Goal: Entertainment & Leisure: Browse casually

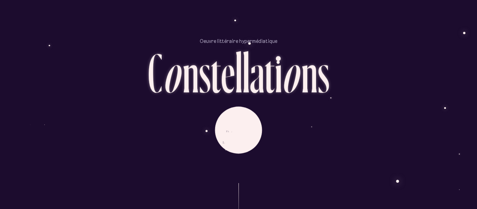
click at [166, 112] on div "D é m a r r e r l ’ e x p é r i e n c e" at bounding box center [238, 130] width 409 height 59
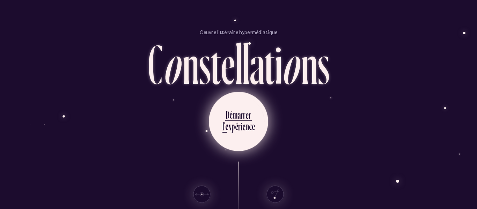
click at [242, 137] on icon at bounding box center [236, 140] width 21 height 52
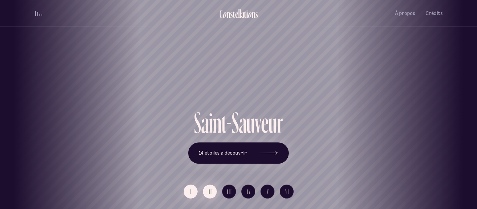
click at [210, 193] on span "II" at bounding box center [210, 192] width 3 height 6
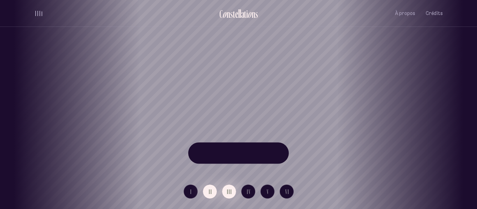
click at [230, 195] on span "III" at bounding box center [229, 192] width 5 height 6
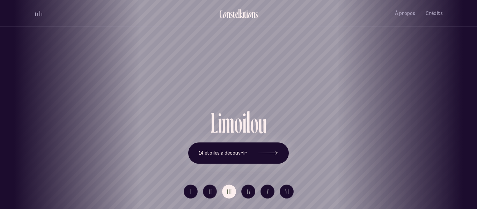
click at [193, 193] on div "[GEOGRAPHIC_DATA] [GEOGRAPHIC_DATA] [GEOGRAPHIC_DATA][PERSON_NAME][GEOGRAPHIC_D…" at bounding box center [238, 104] width 477 height 209
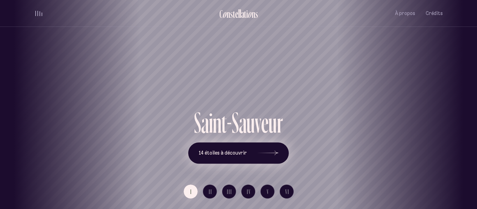
click at [208, 153] on span "14 étoiles à découvrir" at bounding box center [223, 153] width 48 height 6
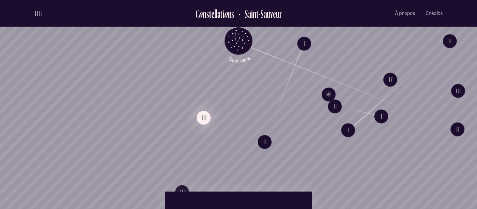
click at [206, 119] on button "III" at bounding box center [204, 118] width 14 height 14
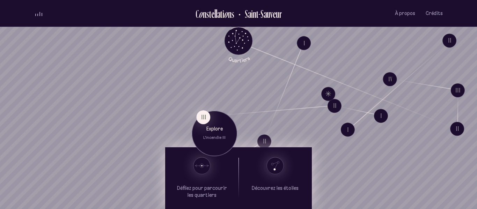
click at [210, 140] on p "L'incendie III" at bounding box center [214, 139] width 35 height 6
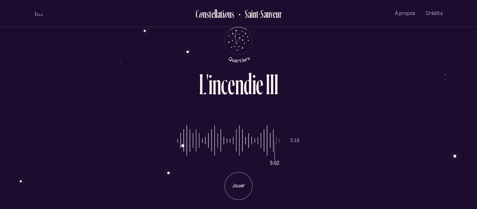
type input "***"
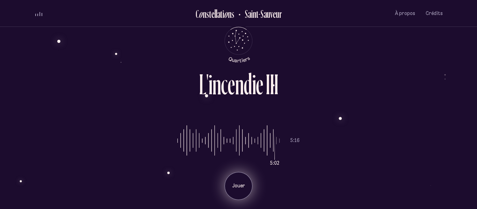
click at [232, 190] on div "Jouer" at bounding box center [239, 186] width 28 height 28
click at [239, 188] on p "Pause" at bounding box center [238, 186] width 17 height 7
click at [36, 15] on span "volume audio" at bounding box center [35, 15] width 1 height 2
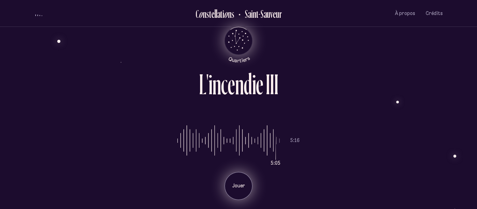
click at [233, 34] on icon "Retour au menu principal" at bounding box center [238, 40] width 21 height 21
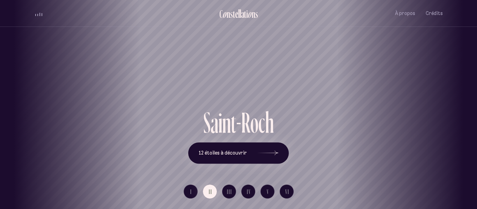
click at [114, 46] on div "[GEOGRAPHIC_DATA] [GEOGRAPHIC_DATA] [GEOGRAPHIC_DATA][PERSON_NAME][GEOGRAPHIC_D…" at bounding box center [238, 104] width 477 height 209
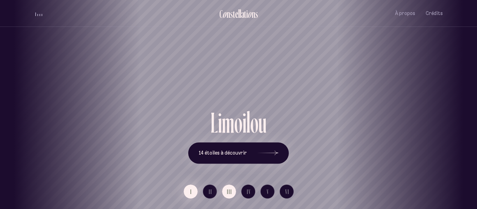
click at [191, 193] on span "I" at bounding box center [191, 192] width 2 height 6
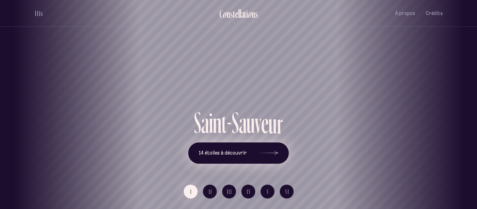
click at [224, 160] on button "14 étoiles à découvrir" at bounding box center [238, 154] width 101 height 22
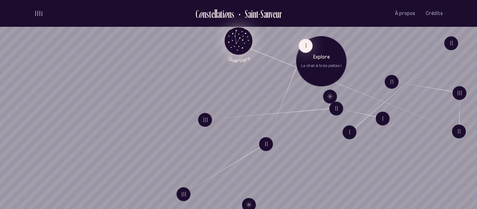
click at [312, 60] on p "Explore" at bounding box center [321, 57] width 41 height 7
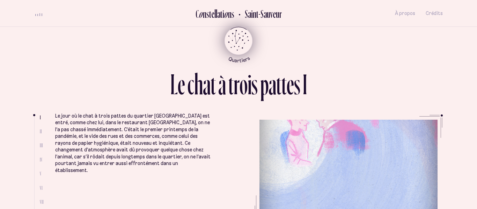
click at [42, 135] on ul "I II III IV V VI VII VIII" at bounding box center [42, 167] width 5 height 105
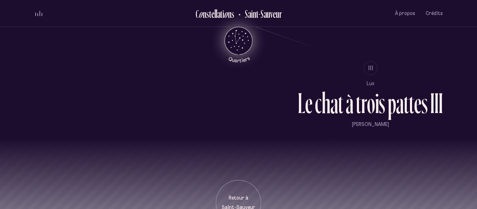
scroll to position [599, 0]
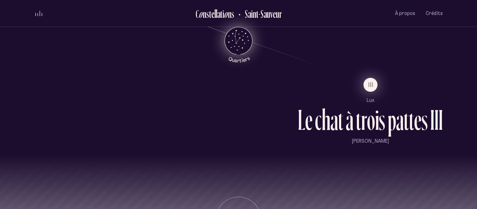
click at [376, 86] on button "III" at bounding box center [371, 85] width 14 height 14
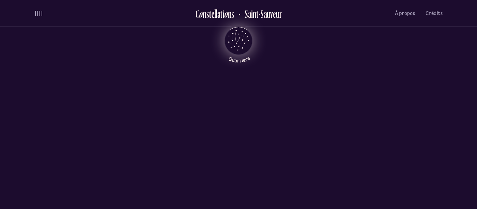
scroll to position [0, 0]
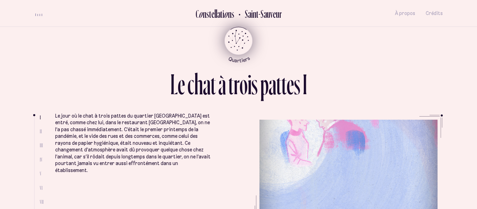
click at [242, 41] on icon "Retour au menu principal" at bounding box center [238, 40] width 21 height 21
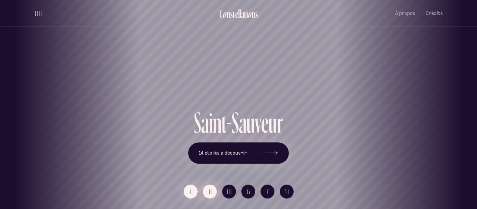
click at [212, 189] on button "II" at bounding box center [210, 192] width 14 height 14
click at [194, 187] on button "I" at bounding box center [191, 192] width 14 height 14
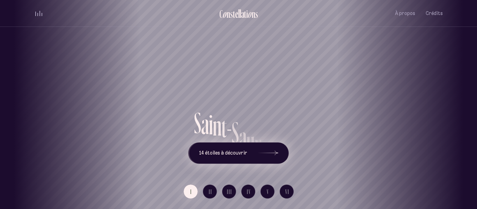
click at [213, 156] on span "14 étoiles à découvrir" at bounding box center [223, 153] width 48 height 6
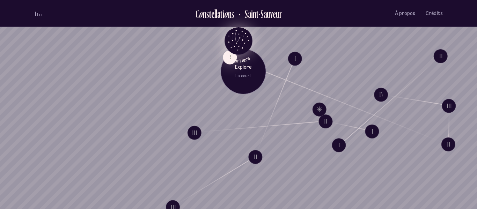
click at [237, 70] on p "Explore" at bounding box center [243, 67] width 35 height 7
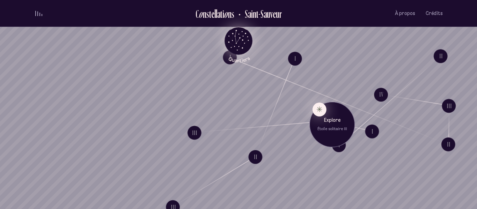
click at [318, 113] on button "Explore Étoile solitaire III" at bounding box center [320, 109] width 14 height 14
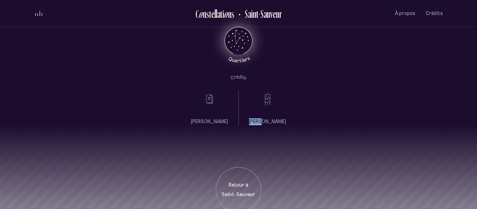
click at [260, 157] on div "Retour à [GEOGRAPHIC_DATA]" at bounding box center [238, 168] width 477 height 87
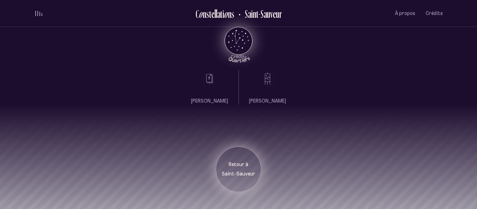
click at [245, 172] on p "Saint-Sauveur" at bounding box center [238, 174] width 35 height 7
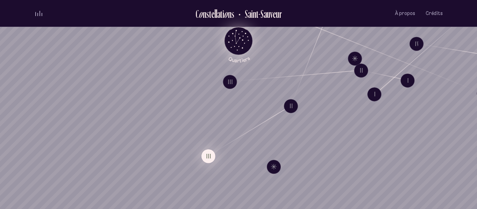
click at [209, 156] on button "III" at bounding box center [209, 156] width 14 height 14
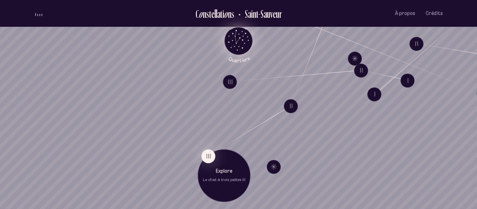
click at [230, 186] on div "Explore Le chat à trois pattes III" at bounding box center [224, 175] width 53 height 53
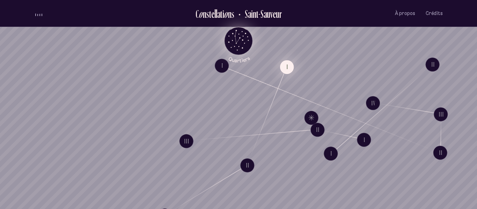
click at [290, 67] on button "I" at bounding box center [287, 67] width 14 height 14
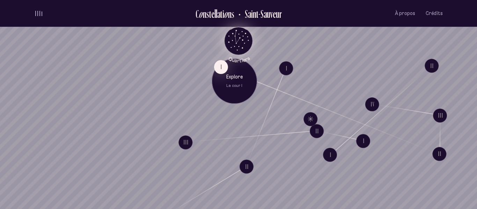
click at [239, 86] on p "La cour I" at bounding box center [234, 86] width 35 height 6
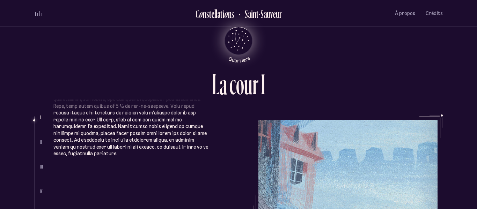
scroll to position [80, 0]
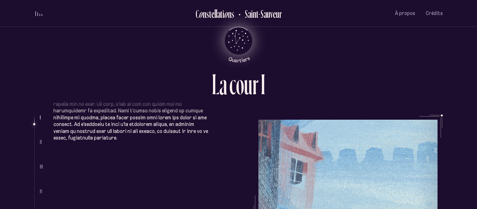
click at [280, 156] on ul "Complètement sous le charme, elle avait signé le bail sur-le-champ et ce havre …" at bounding box center [248, 167] width 390 height 105
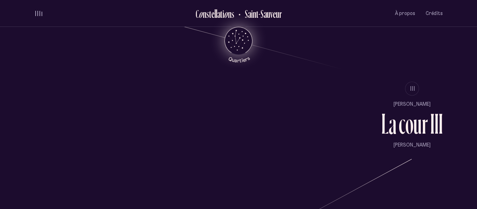
scroll to position [581, 0]
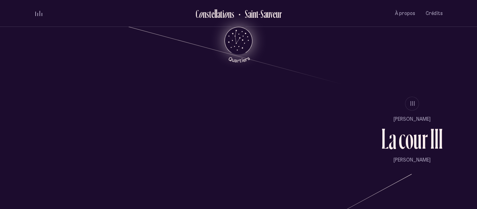
click at [237, 34] on icon "Retour au menu principal" at bounding box center [238, 40] width 21 height 21
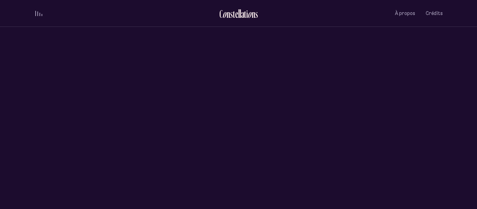
click at [38, 12] on span "volume audio" at bounding box center [37, 14] width 1 height 5
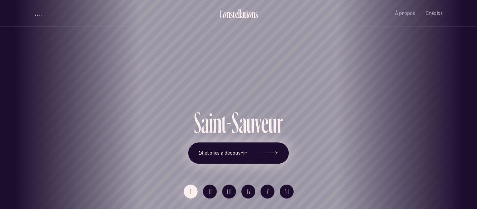
click at [214, 158] on button "14 étoiles à découvrir" at bounding box center [238, 154] width 101 height 22
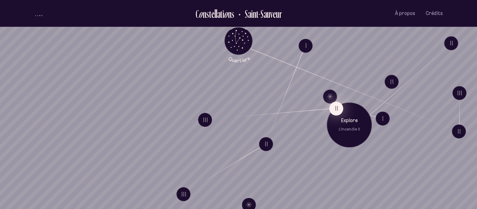
click at [335, 110] on button "II" at bounding box center [336, 109] width 14 height 14
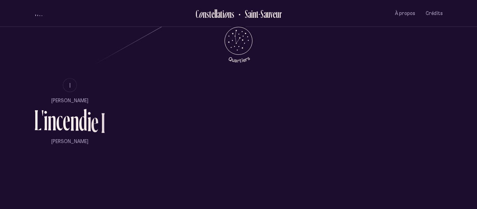
scroll to position [439, 0]
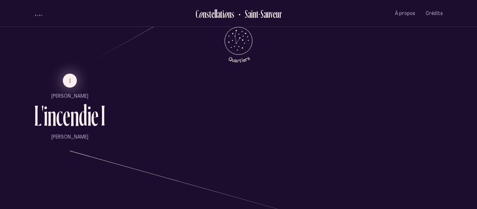
click at [74, 85] on button "I" at bounding box center [70, 81] width 14 height 14
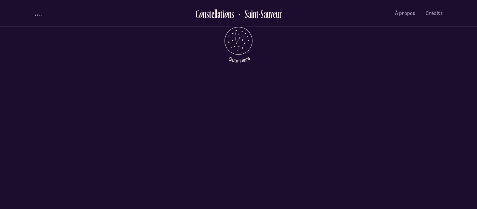
scroll to position [0, 0]
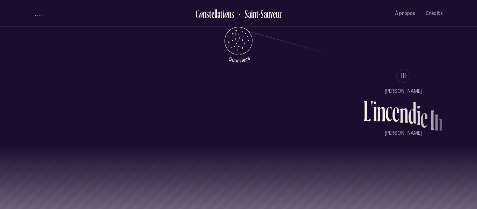
scroll to position [609, 0]
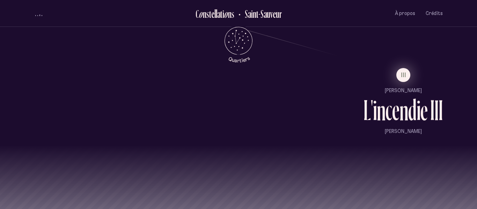
click at [405, 80] on button "III" at bounding box center [404, 75] width 14 height 14
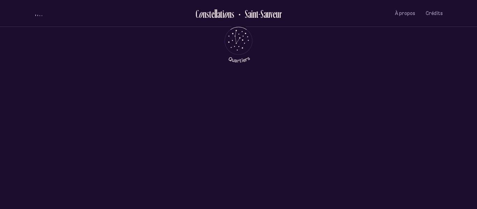
scroll to position [0, 0]
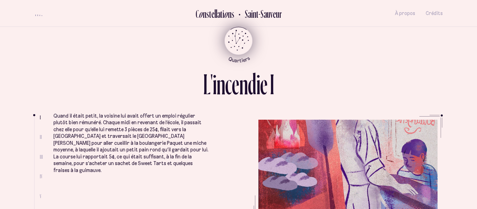
click at [235, 38] on icon "Retour au menu principal" at bounding box center [238, 40] width 21 height 21
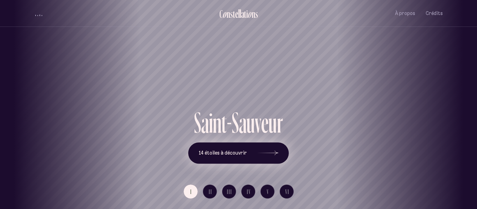
click at [264, 150] on icon at bounding box center [267, 153] width 21 height 52
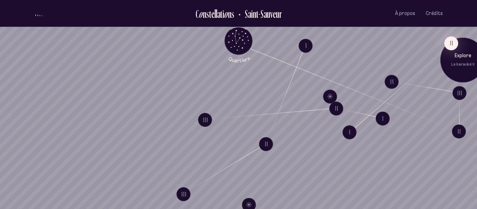
click at [459, 55] on p "Explore" at bounding box center [462, 55] width 35 height 7
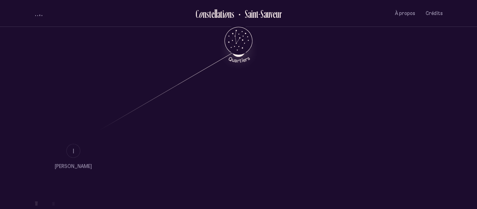
scroll to position [378, 0]
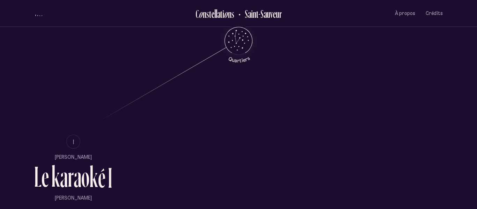
click at [80, 145] on li "I" at bounding box center [73, 142] width 78 height 14
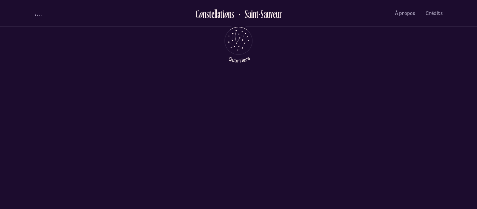
scroll to position [0, 0]
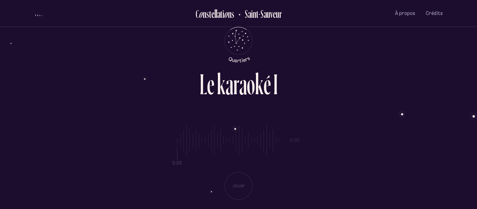
click at [224, 203] on div at bounding box center [238, 205] width 409 height 10
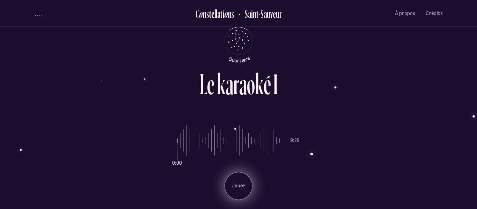
click at [236, 188] on p "Jouer" at bounding box center [238, 186] width 17 height 7
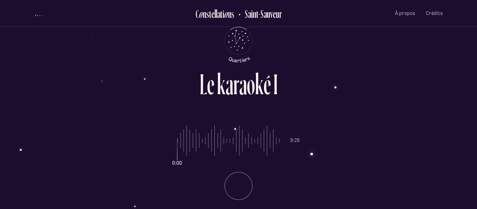
click at [241, 196] on li "Jouer" at bounding box center [238, 183] width 122 height 33
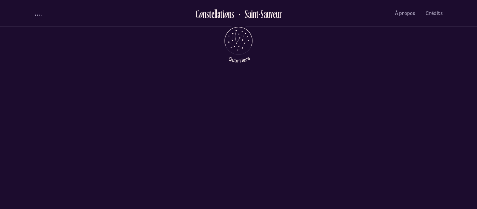
scroll to position [247, 0]
